Goal: Information Seeking & Learning: Obtain resource

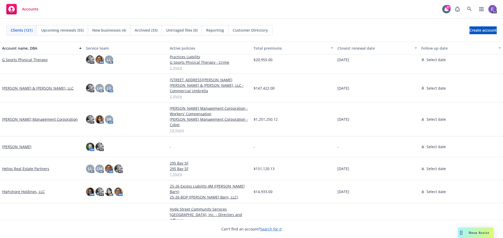
scroll to position [838, 0]
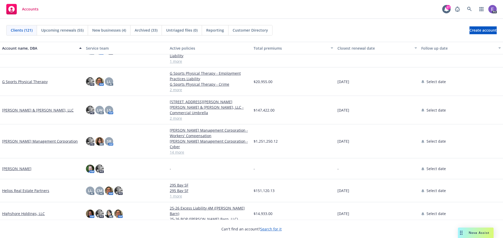
click at [21, 141] on link "[PERSON_NAME] Management Corporation" at bounding box center [40, 141] width 76 height 5
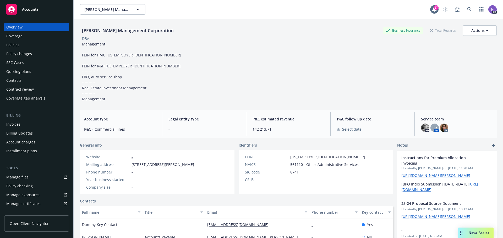
click at [18, 45] on div "Policies" at bounding box center [12, 45] width 13 height 8
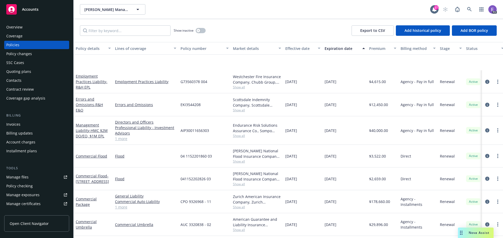
scroll to position [183, 0]
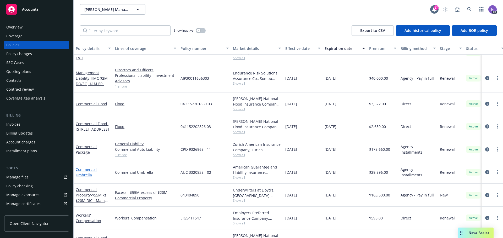
click at [79, 175] on link "Commercial Umbrella" at bounding box center [86, 172] width 21 height 10
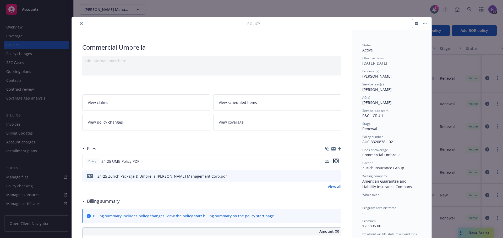
click at [334, 161] on icon "preview file" at bounding box center [335, 161] width 5 height 4
click at [81, 23] on button "close" at bounding box center [81, 23] width 6 height 6
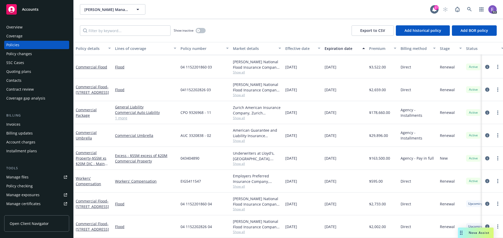
scroll to position [221, 0]
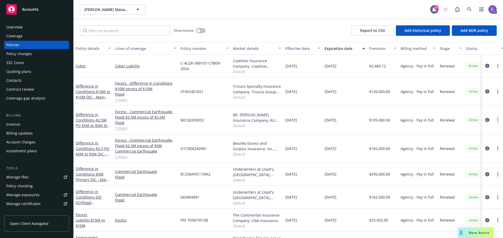
click at [38, 8] on div "Accounts" at bounding box center [36, 9] width 61 height 10
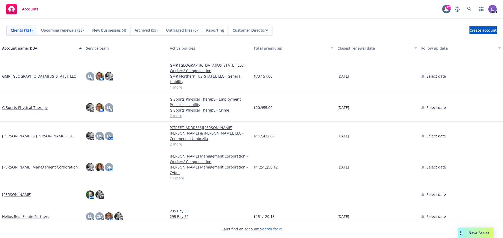
scroll to position [811, 0]
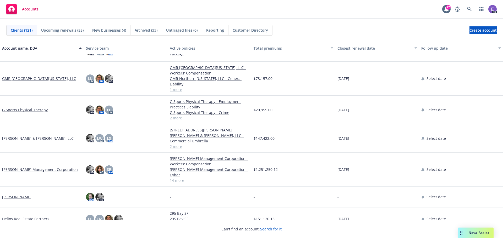
click at [16, 77] on link "GMR [GEOGRAPHIC_DATA][US_STATE], LLC" at bounding box center [39, 78] width 74 height 5
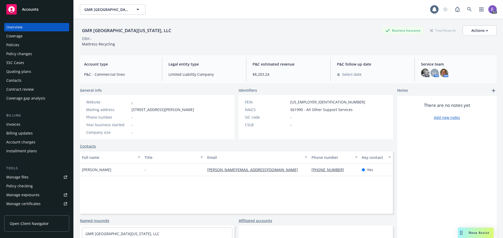
click at [13, 45] on div "Policies" at bounding box center [12, 45] width 13 height 8
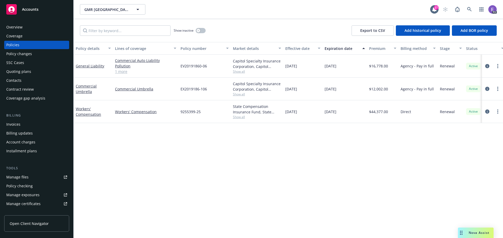
click at [119, 74] on link "1 more" at bounding box center [145, 71] width 61 height 5
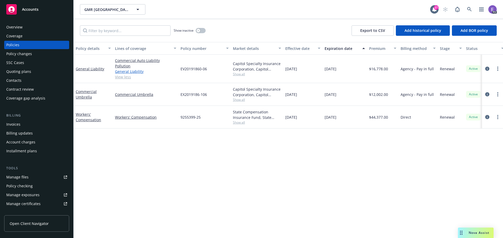
click at [134, 72] on link "General Liability" at bounding box center [145, 71] width 61 height 5
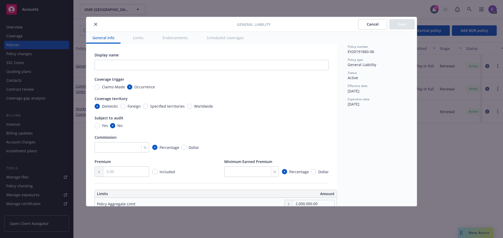
click at [95, 24] on icon "close" at bounding box center [95, 24] width 3 height 3
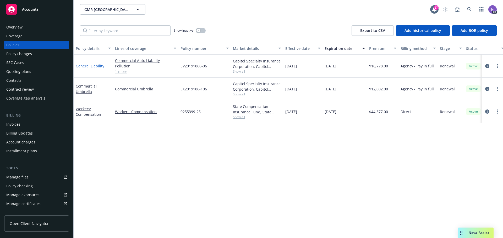
click at [89, 65] on link "General Liability" at bounding box center [90, 66] width 29 height 5
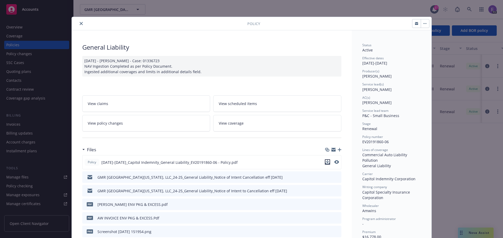
click at [325, 163] on icon "download file" at bounding box center [327, 162] width 4 height 4
click at [80, 23] on icon "close" at bounding box center [81, 23] width 3 height 3
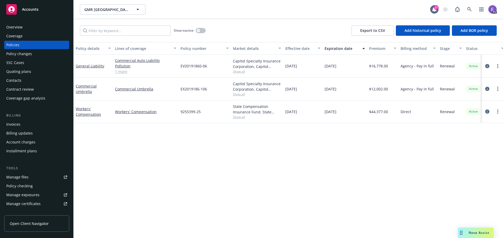
click at [17, 26] on div "Overview" at bounding box center [14, 27] width 16 height 8
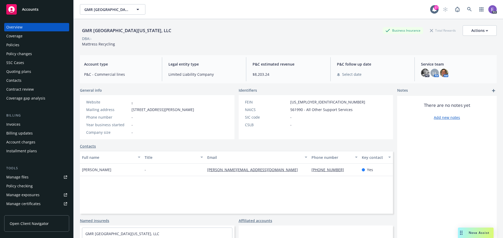
click at [34, 7] on span "Accounts" at bounding box center [30, 9] width 16 height 4
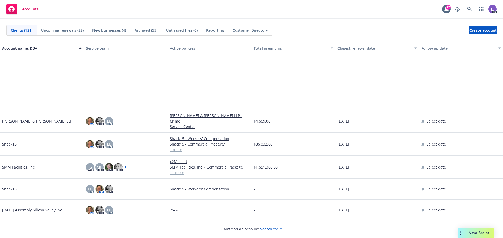
scroll to position [2042, 0]
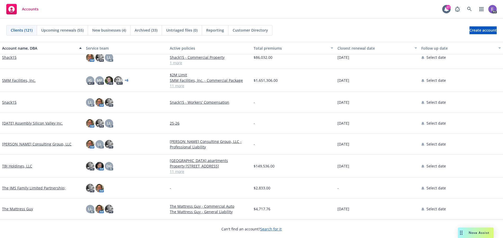
click at [11, 101] on link "Snack15" at bounding box center [9, 102] width 14 height 5
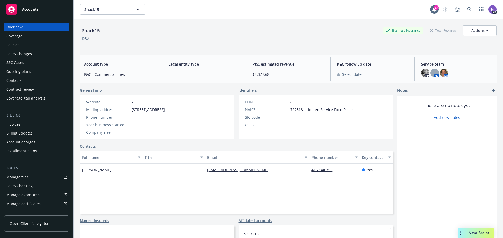
click at [17, 46] on div "Policies" at bounding box center [12, 45] width 13 height 8
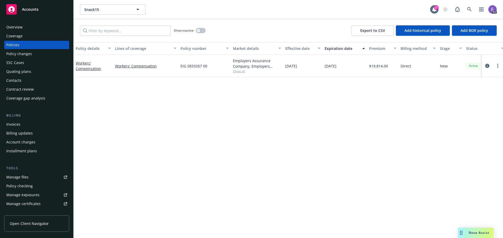
click at [13, 53] on div "Policy changes" at bounding box center [19, 54] width 26 height 8
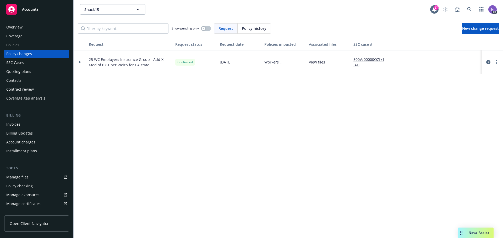
click at [13, 46] on div "Policies" at bounding box center [12, 45] width 13 height 8
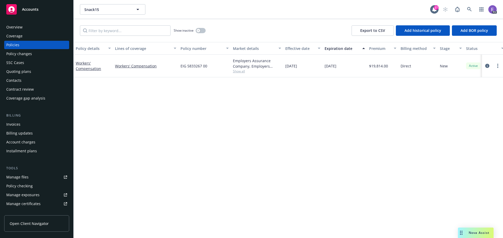
click at [30, 9] on span "Accounts" at bounding box center [30, 9] width 16 height 4
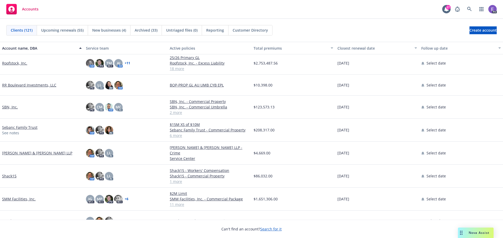
scroll to position [1963, 0]
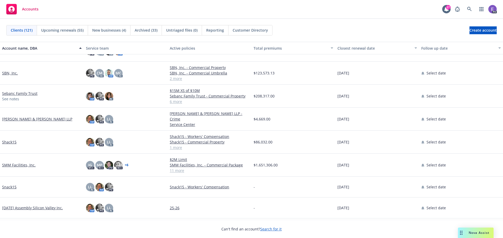
click at [10, 140] on link "Shack15" at bounding box center [9, 142] width 14 height 5
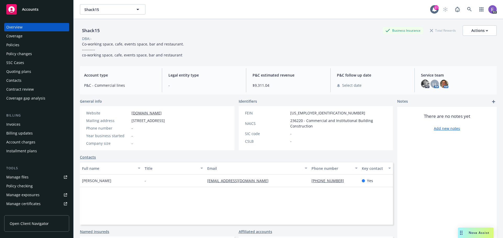
click at [12, 44] on div "Policies" at bounding box center [12, 45] width 13 height 8
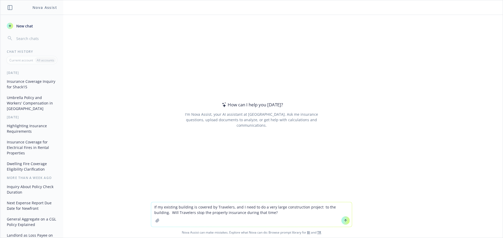
type textarea "If my existing building is covered by Travelers, and I need to do a very large …"
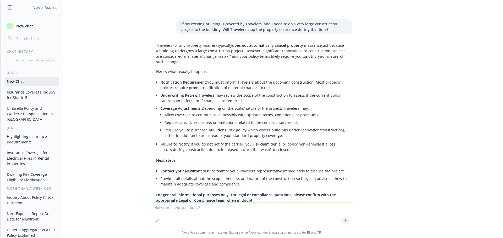
scroll to position [34, 0]
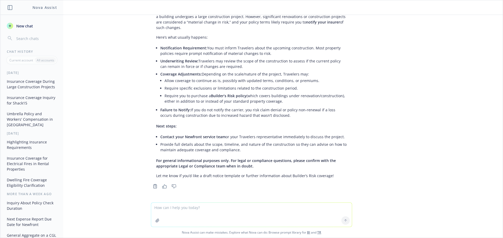
click at [162, 186] on icon "button" at bounding box center [164, 187] width 5 height 4
